Goal: Information Seeking & Learning: Learn about a topic

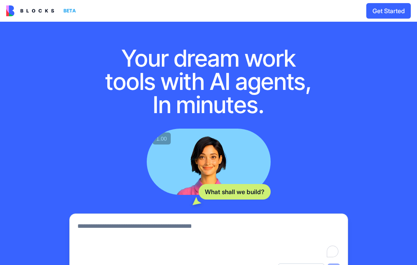
click at [47, 10] on img at bounding box center [30, 10] width 48 height 11
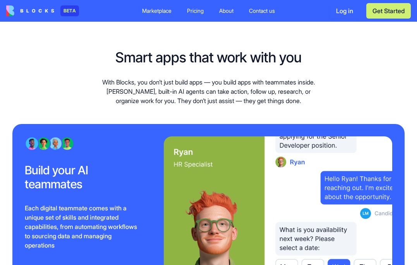
scroll to position [748, 0]
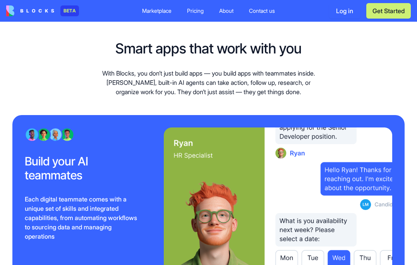
click at [164, 12] on div "Marketplace" at bounding box center [156, 11] width 29 height 8
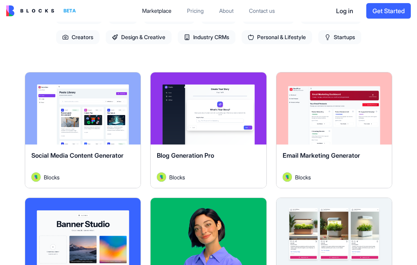
scroll to position [107, 0]
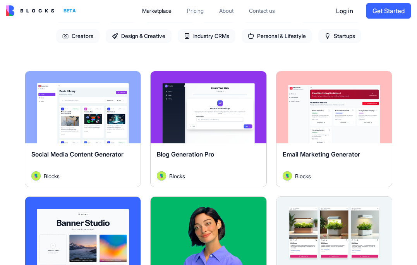
click at [205, 108] on button "Explore" at bounding box center [208, 108] width 58 height 16
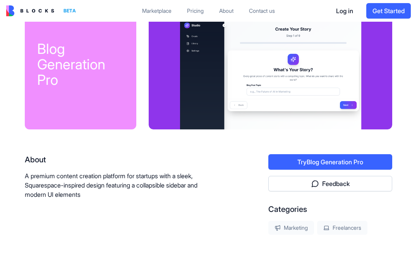
scroll to position [31, 0]
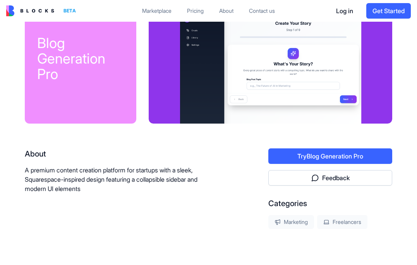
click at [201, 13] on div "Pricing" at bounding box center [195, 11] width 17 height 8
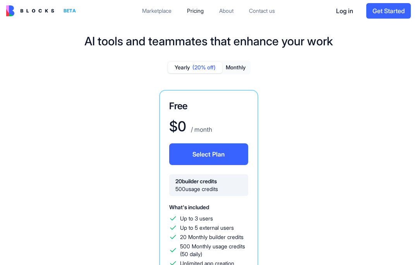
click at [238, 70] on button "Monthly" at bounding box center [235, 67] width 27 height 11
